Goal: Information Seeking & Learning: Learn about a topic

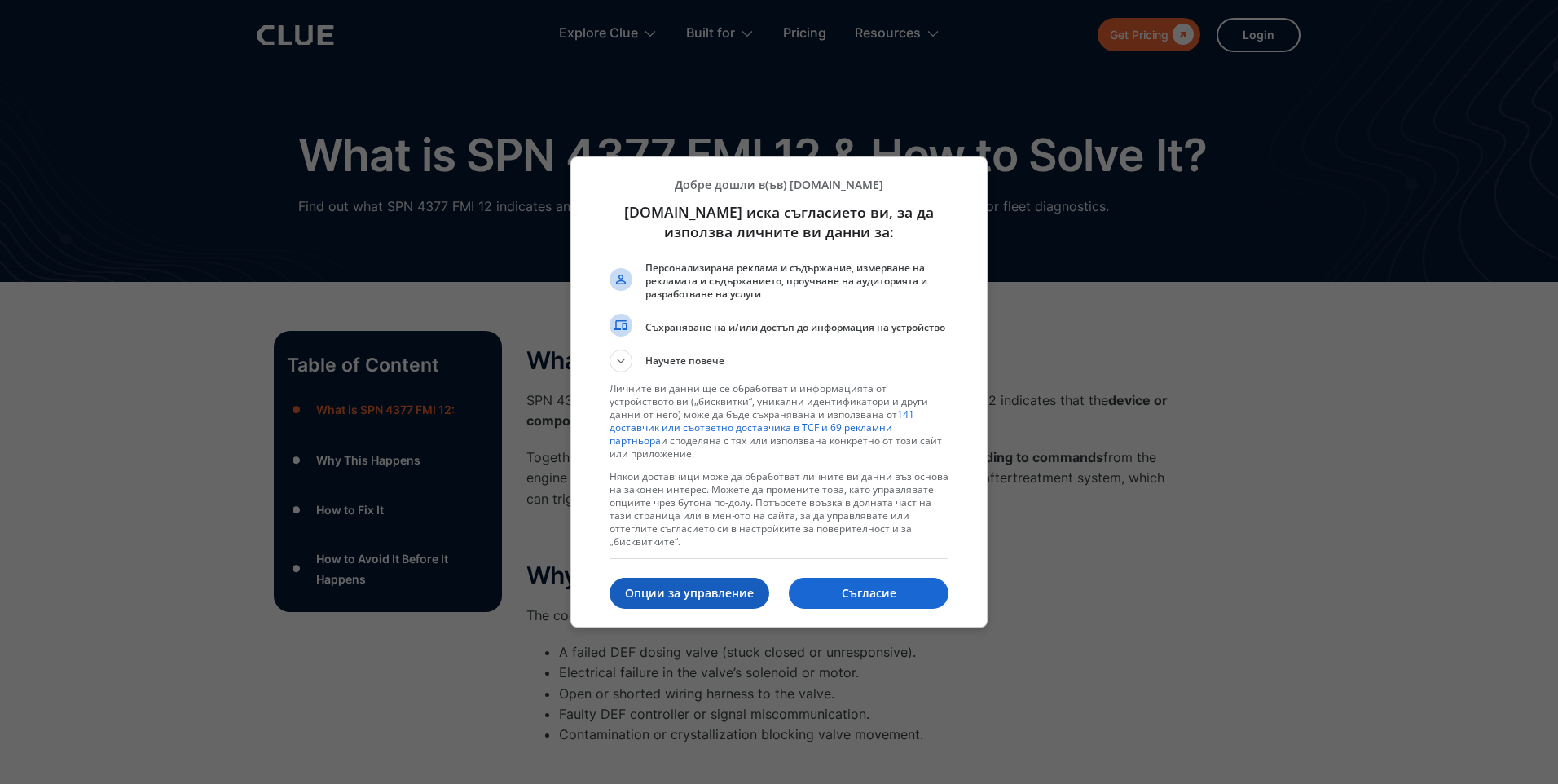
click at [665, 592] on p "Опции за управление" at bounding box center [689, 593] width 160 height 16
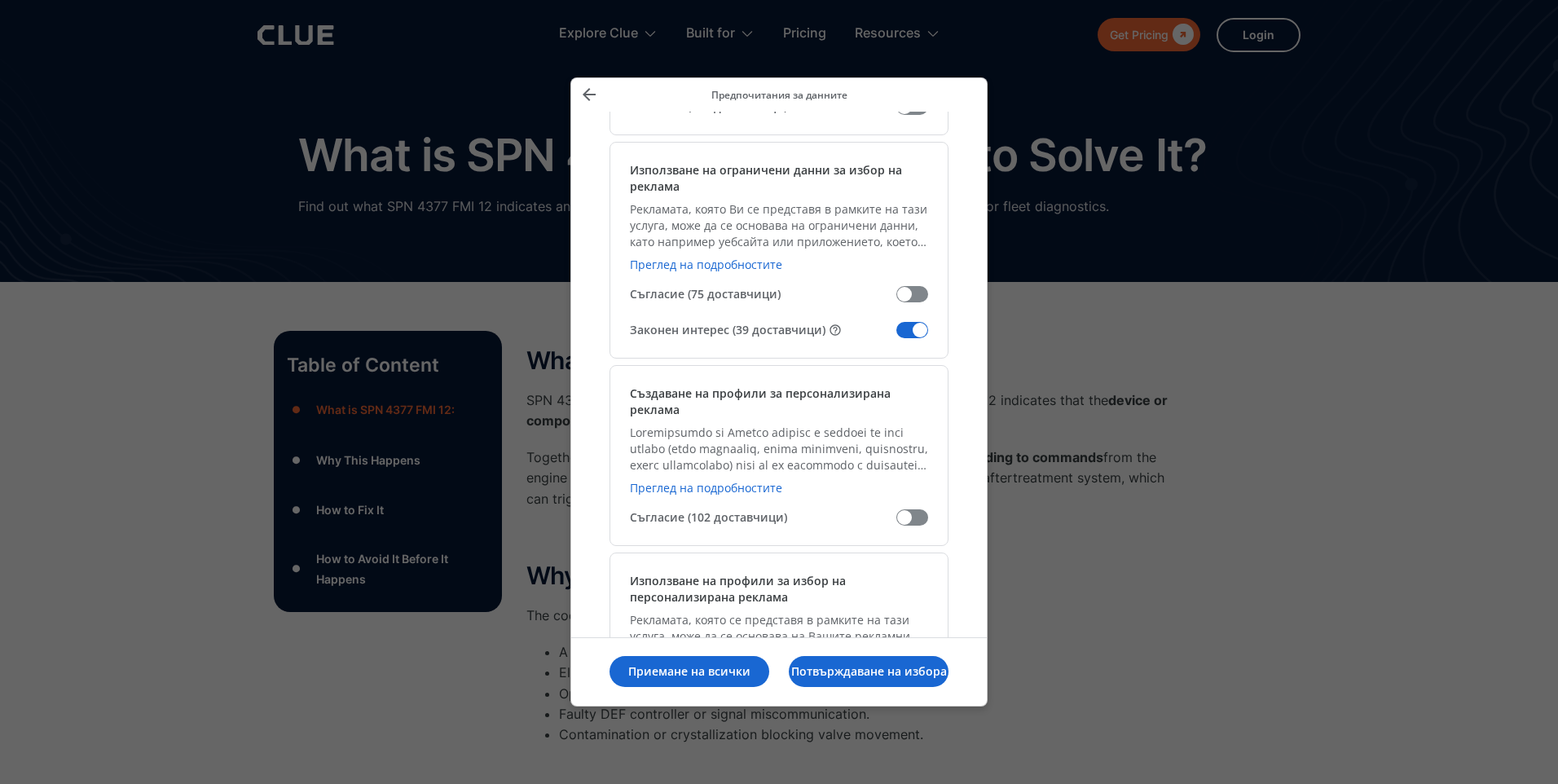
scroll to position [407, 0]
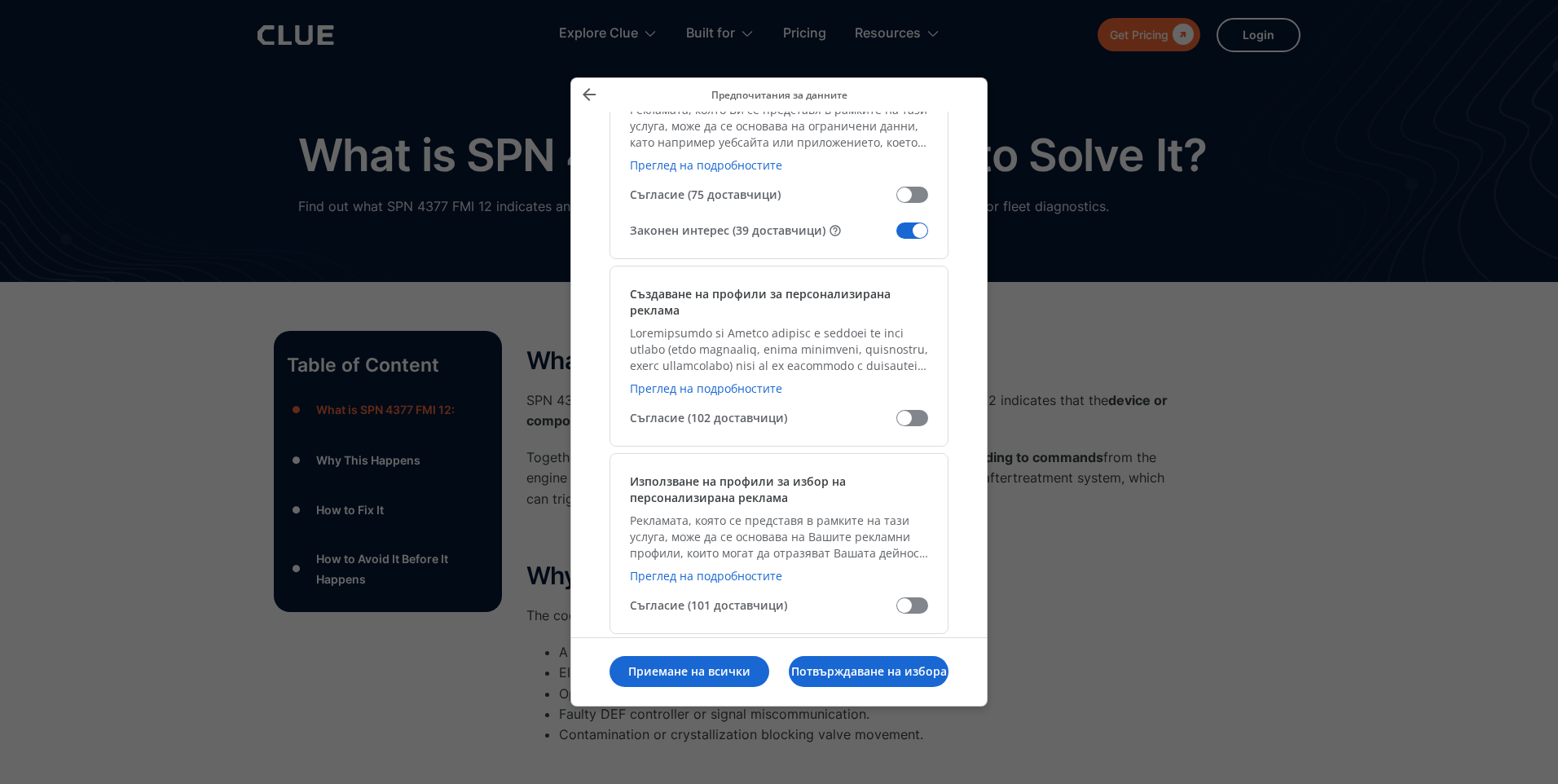
click at [907, 231] on span "Управление на данните Ви" at bounding box center [912, 231] width 32 height 16
click at [897, 236] on input "Законен интерес (39 доставчици)" at bounding box center [897, 236] width 0 height 0
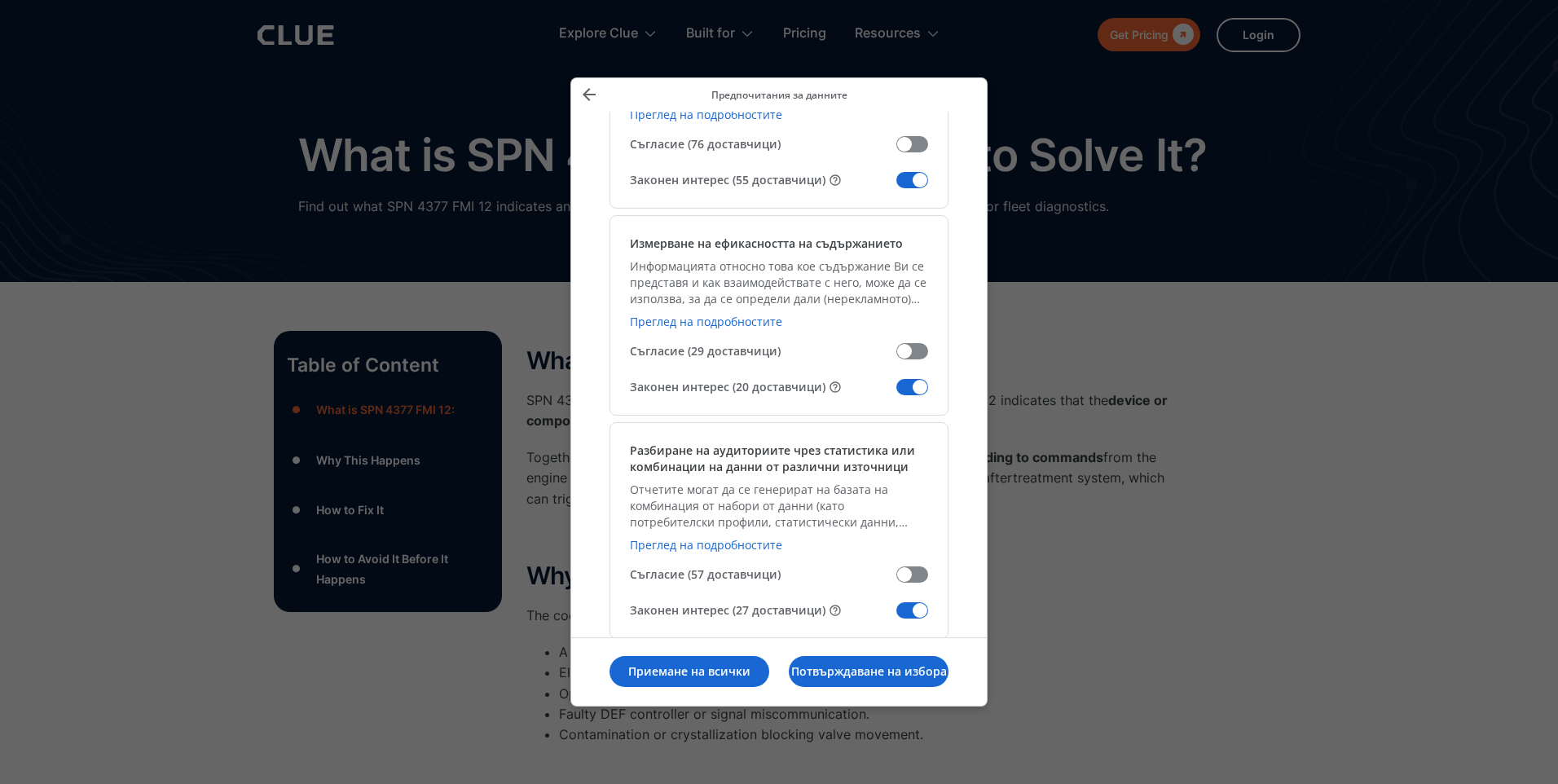
scroll to position [1466, 0]
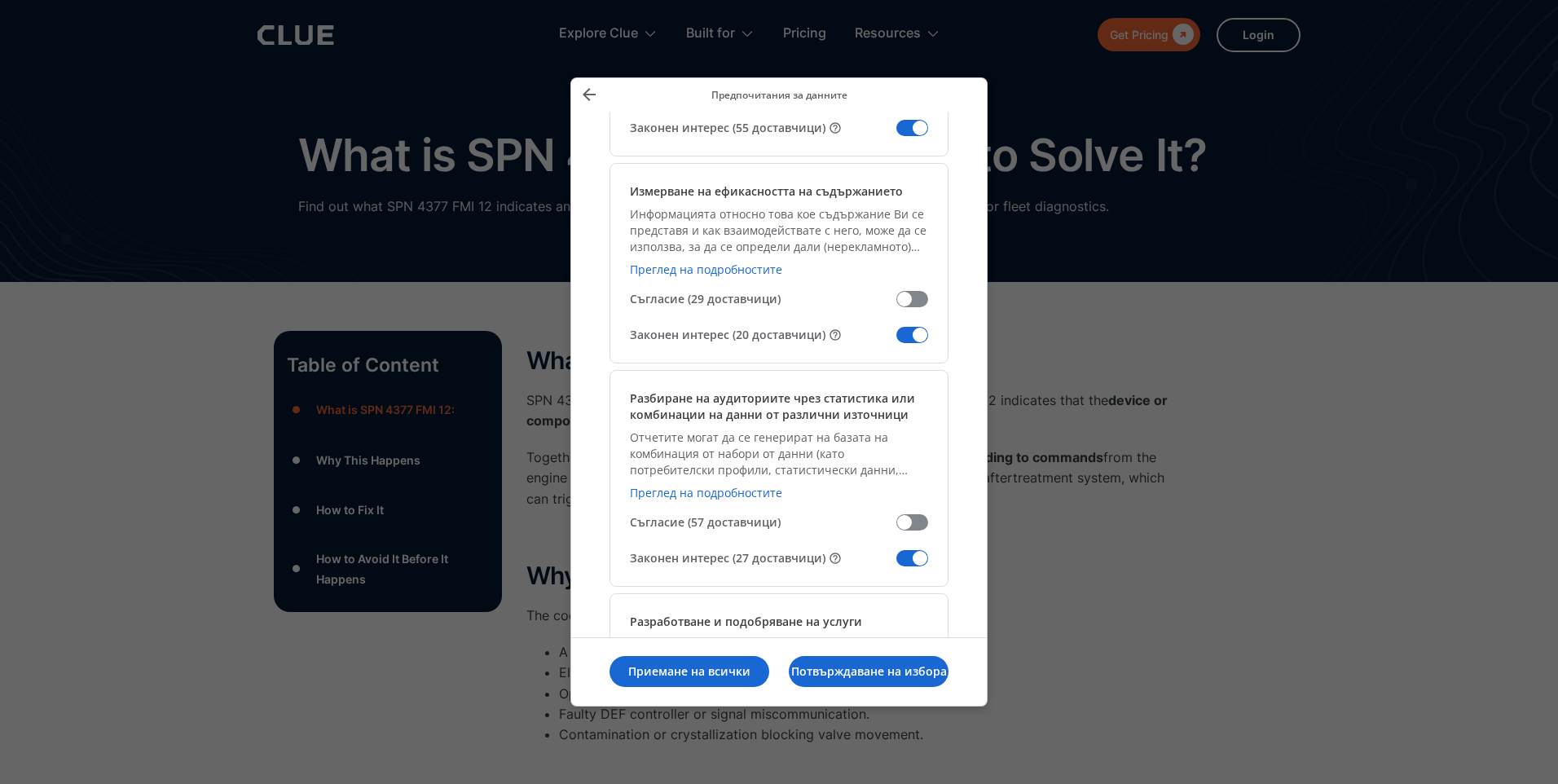
click at [909, 126] on span "Управление на данните Ви" at bounding box center [912, 128] width 32 height 16
click at [897, 134] on input "Законен интерес (55 доставчици)" at bounding box center [897, 134] width 0 height 0
click at [905, 333] on span "Управление на данните Ви" at bounding box center [912, 335] width 32 height 16
click at [897, 341] on input "Законен интерес (20 доставчици)" at bounding box center [897, 341] width 0 height 0
click at [908, 562] on span "Управление на данните Ви" at bounding box center [912, 558] width 32 height 16
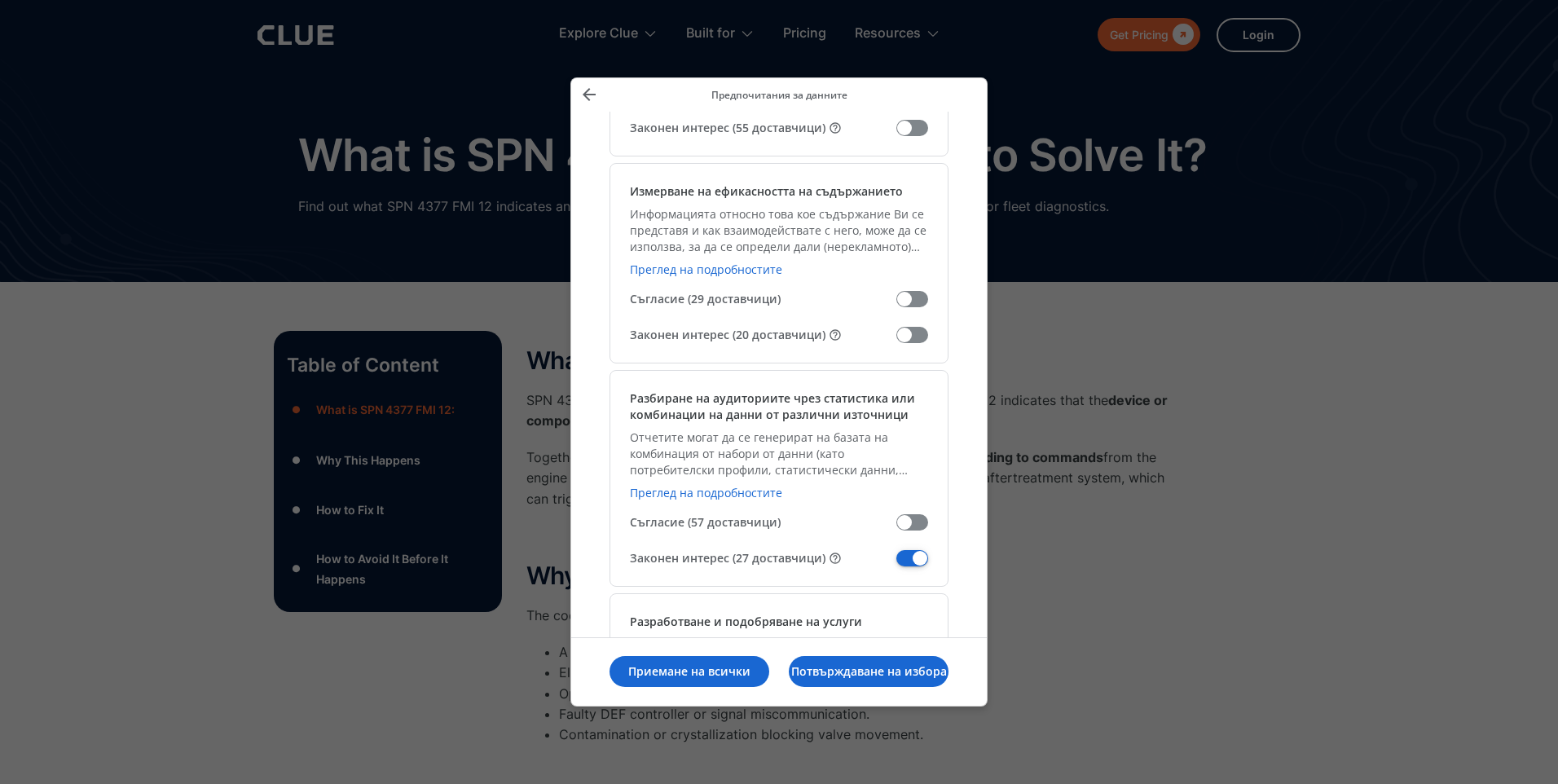
click at [897, 563] on input "Законен интерес (27 доставчици)" at bounding box center [897, 563] width 0 height 0
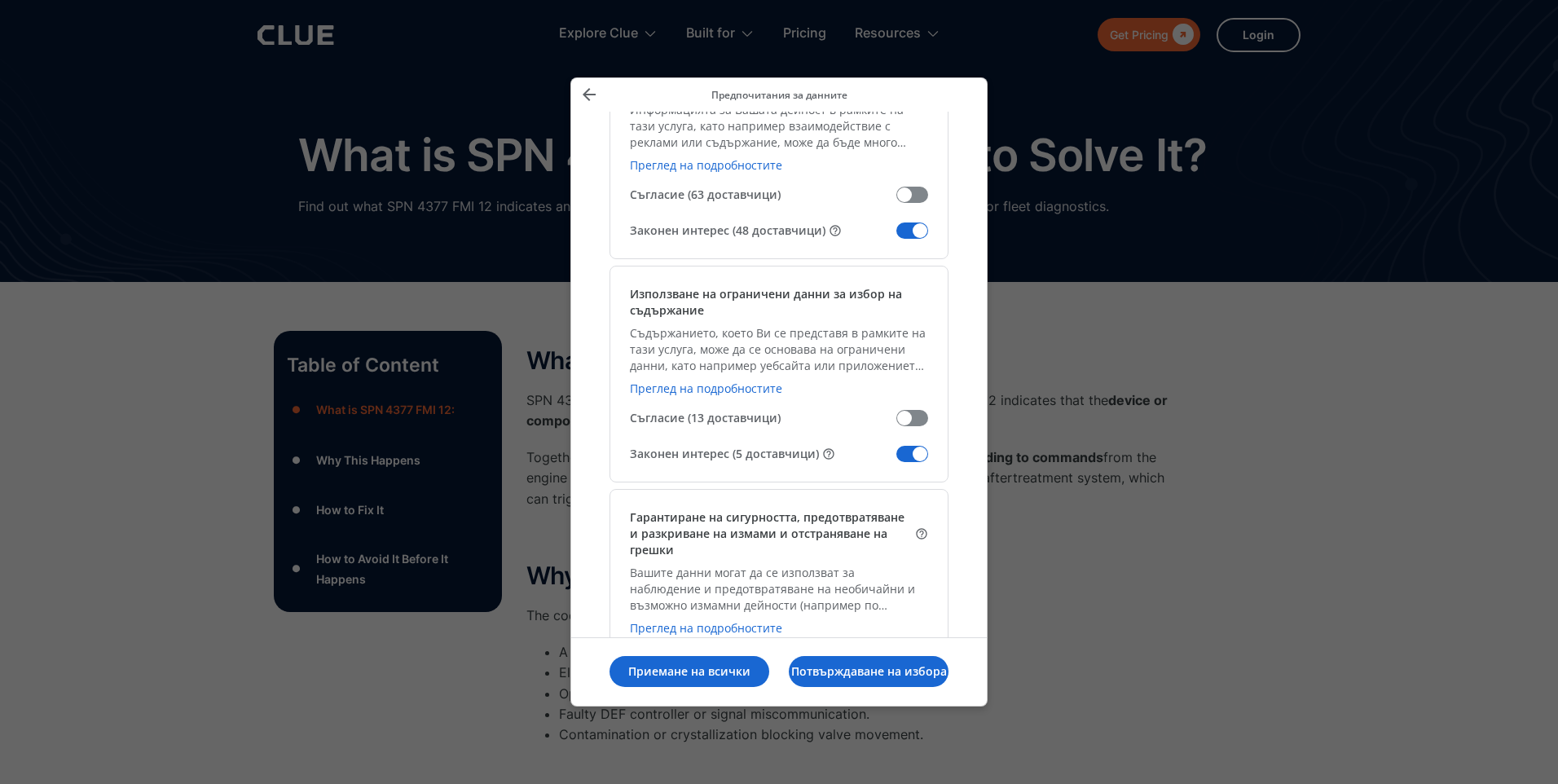
scroll to position [2036, 0]
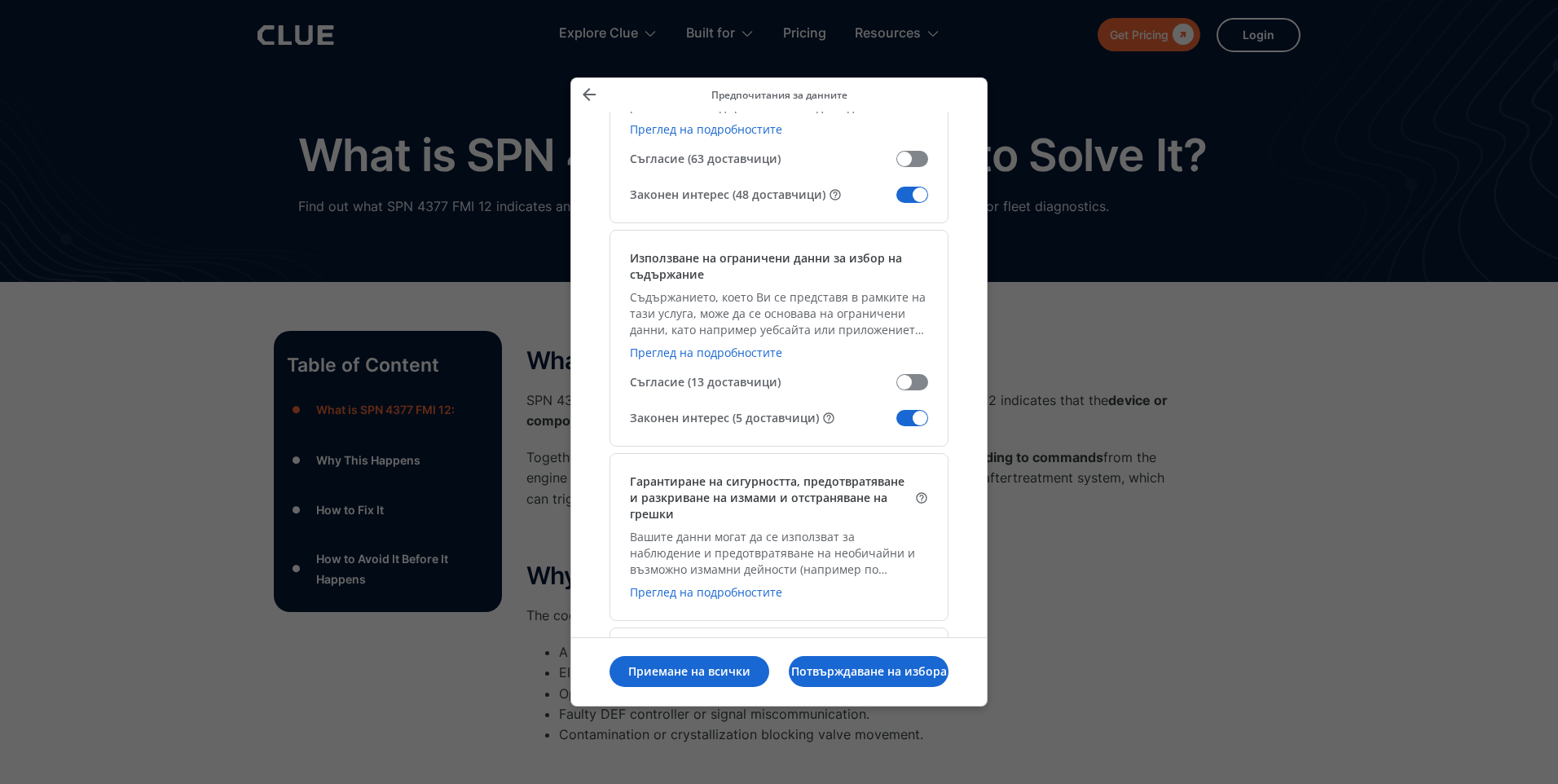
click at [910, 188] on span "Управление на данните Ви" at bounding box center [912, 194] width 32 height 16
click at [897, 201] on input "Законен интерес (48 доставчици)" at bounding box center [897, 201] width 0 height 0
click at [906, 414] on span "Управление на данните Ви" at bounding box center [912, 418] width 32 height 16
click at [897, 423] on input "Законен интерес (5 доставчици)" at bounding box center [897, 423] width 0 height 0
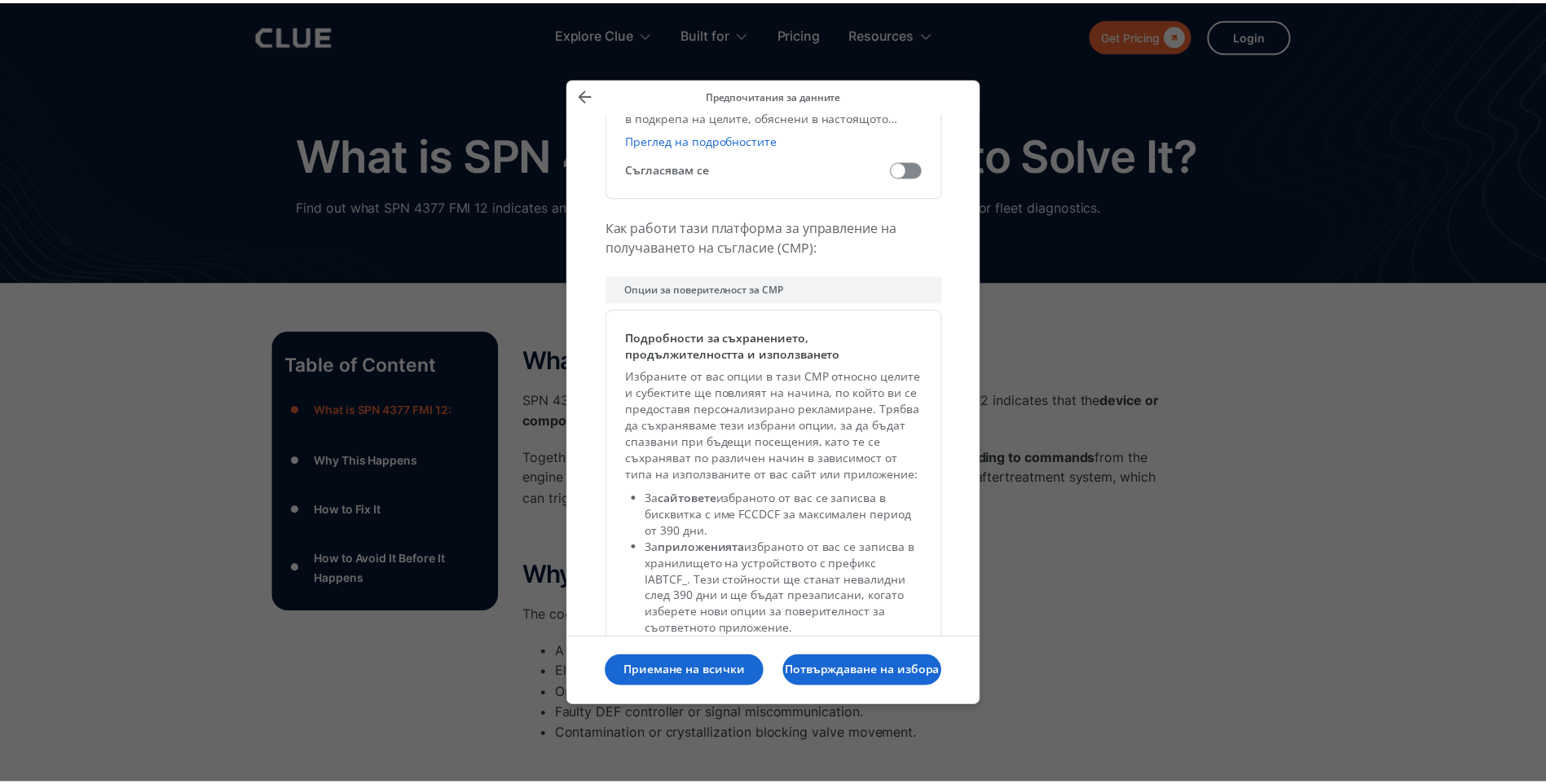
scroll to position [3616, 0]
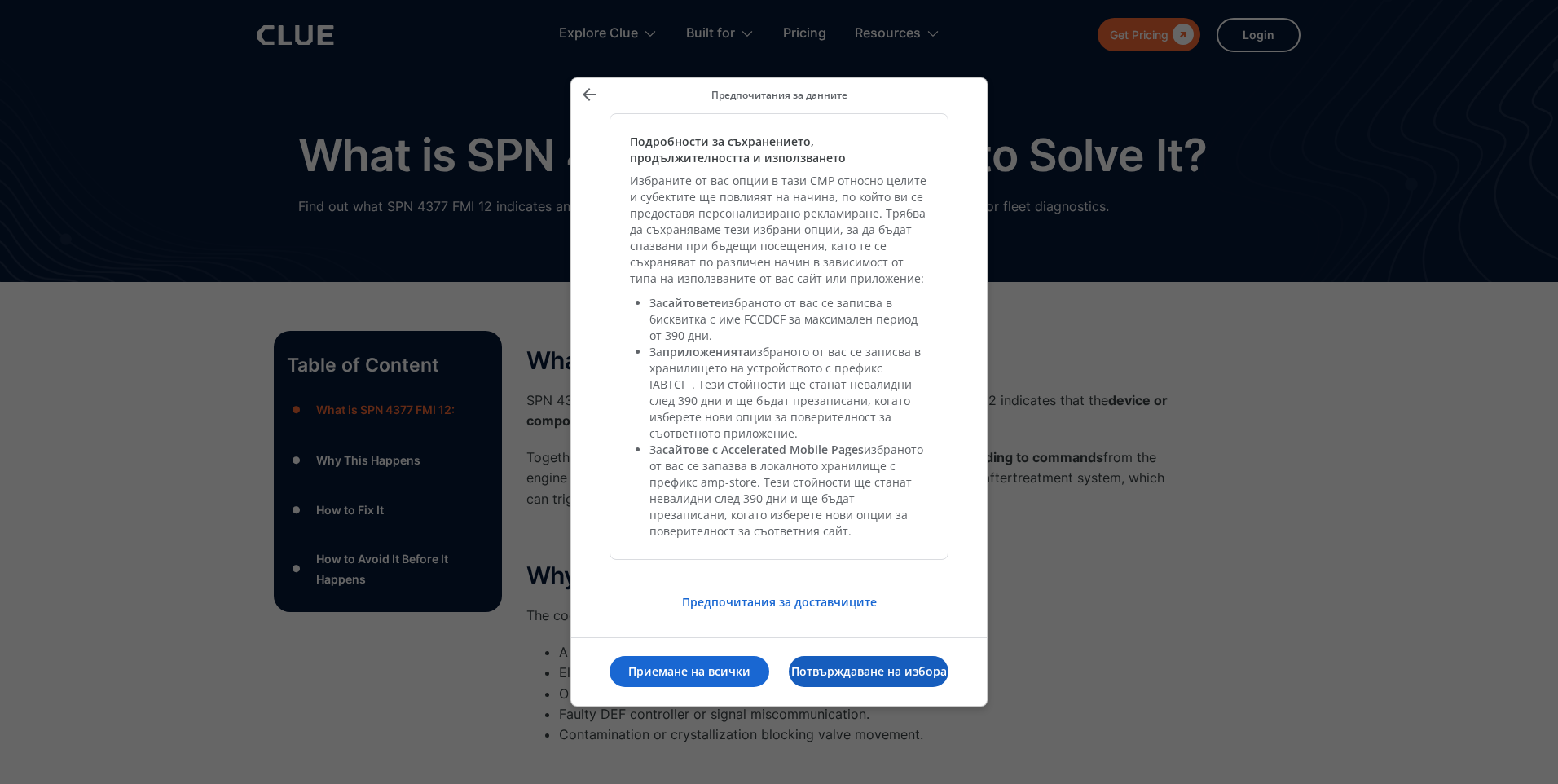
click at [834, 670] on p "Потвърждаване на избора" at bounding box center [869, 671] width 160 height 16
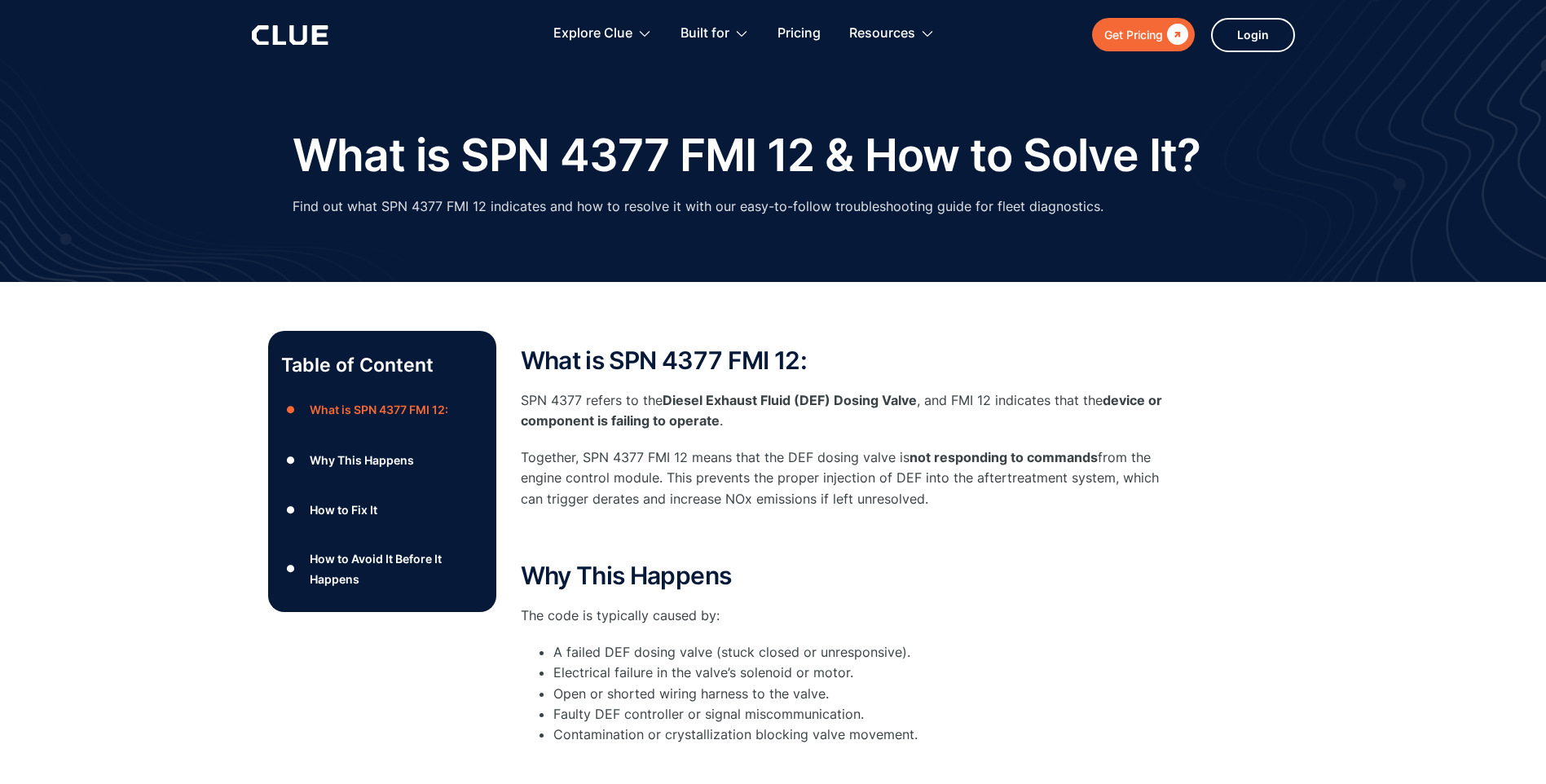
click at [527, 399] on p "SPN 4377 refers to the Diesel Exhaust Fluid (DEF) Dosing Valve , and FMI 12 ind…" at bounding box center [847, 410] width 652 height 41
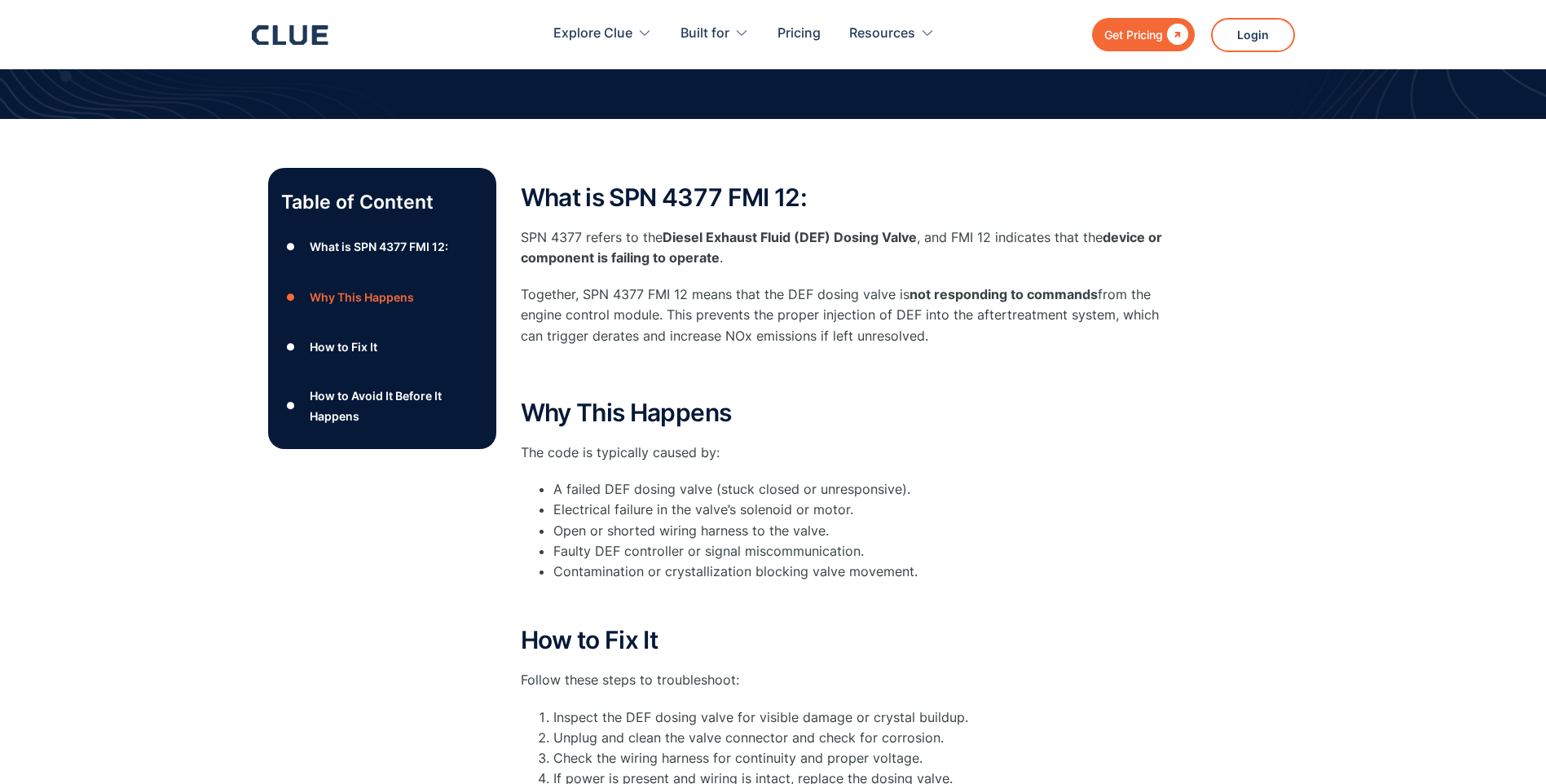
scroll to position [244, 0]
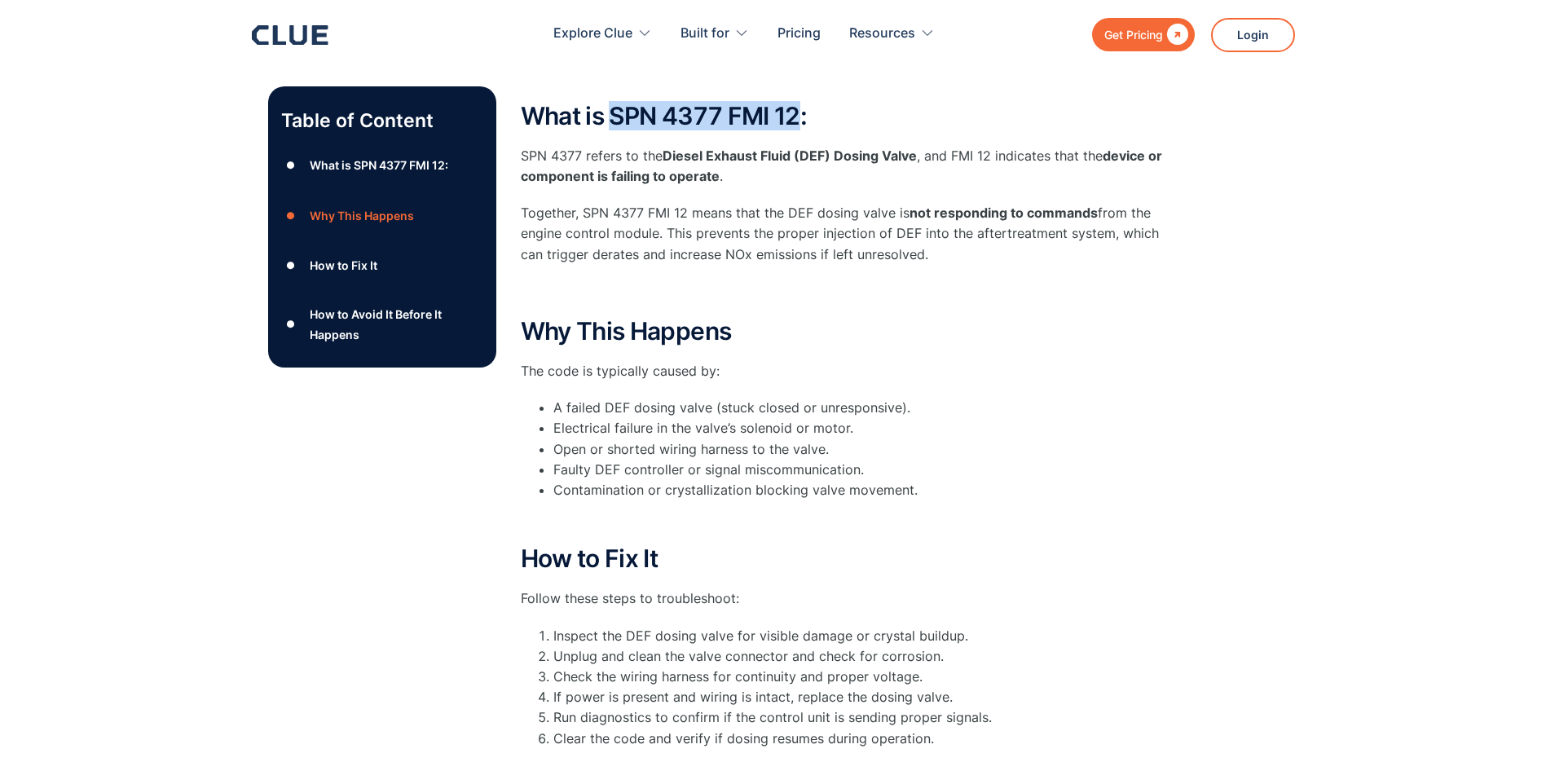
drag, startPoint x: 802, startPoint y: 115, endPoint x: 617, endPoint y: 118, distance: 185.0
click at [617, 118] on h2 "What is SPN 4377 FMI 12:" at bounding box center [847, 116] width 652 height 27
drag, startPoint x: 617, startPoint y: 118, endPoint x: 637, endPoint y: 118, distance: 20.0
copy h2 "SPN 4377 FMI 12"
